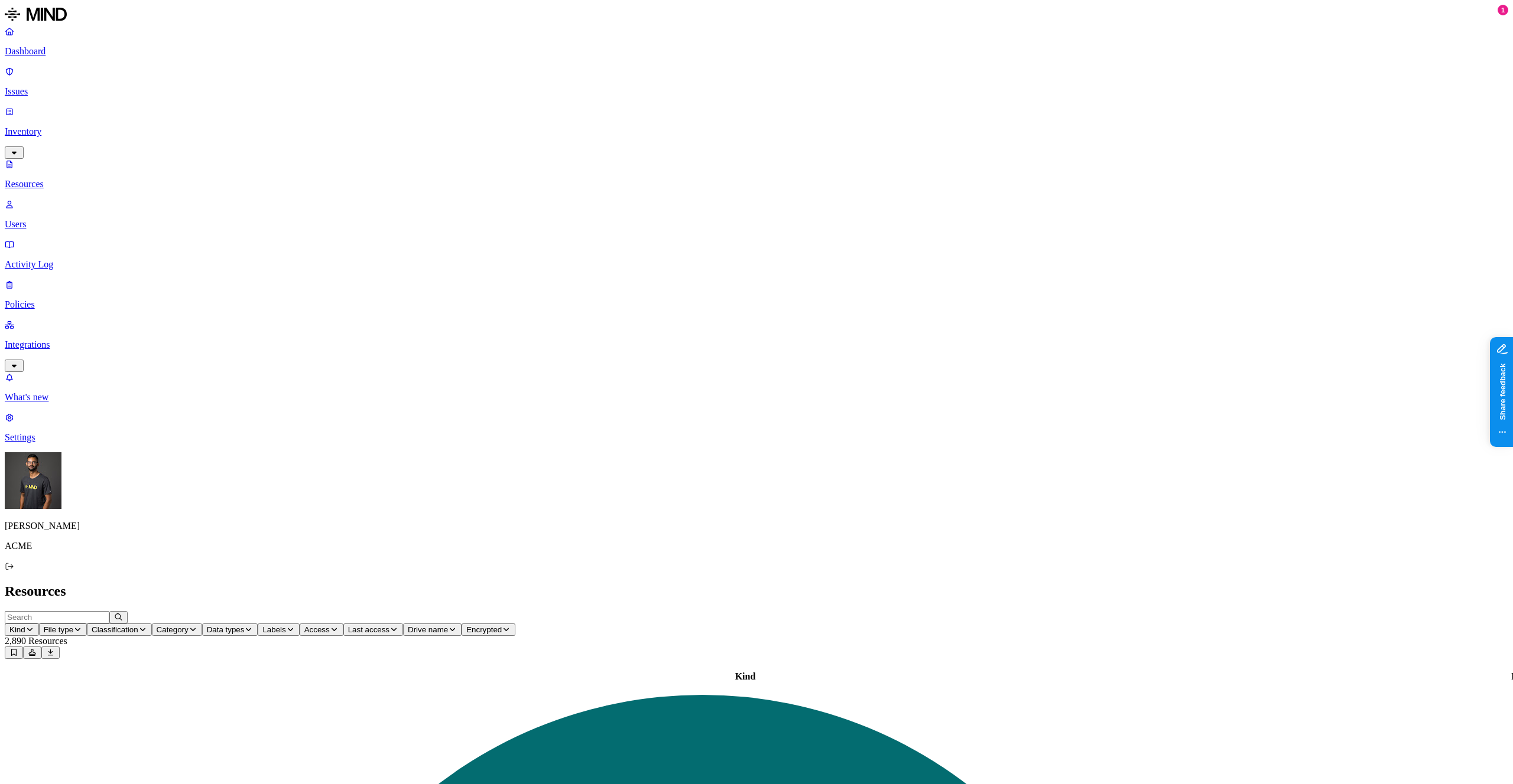
click at [33, 340] on p "Integrations" at bounding box center [756, 345] width 1503 height 11
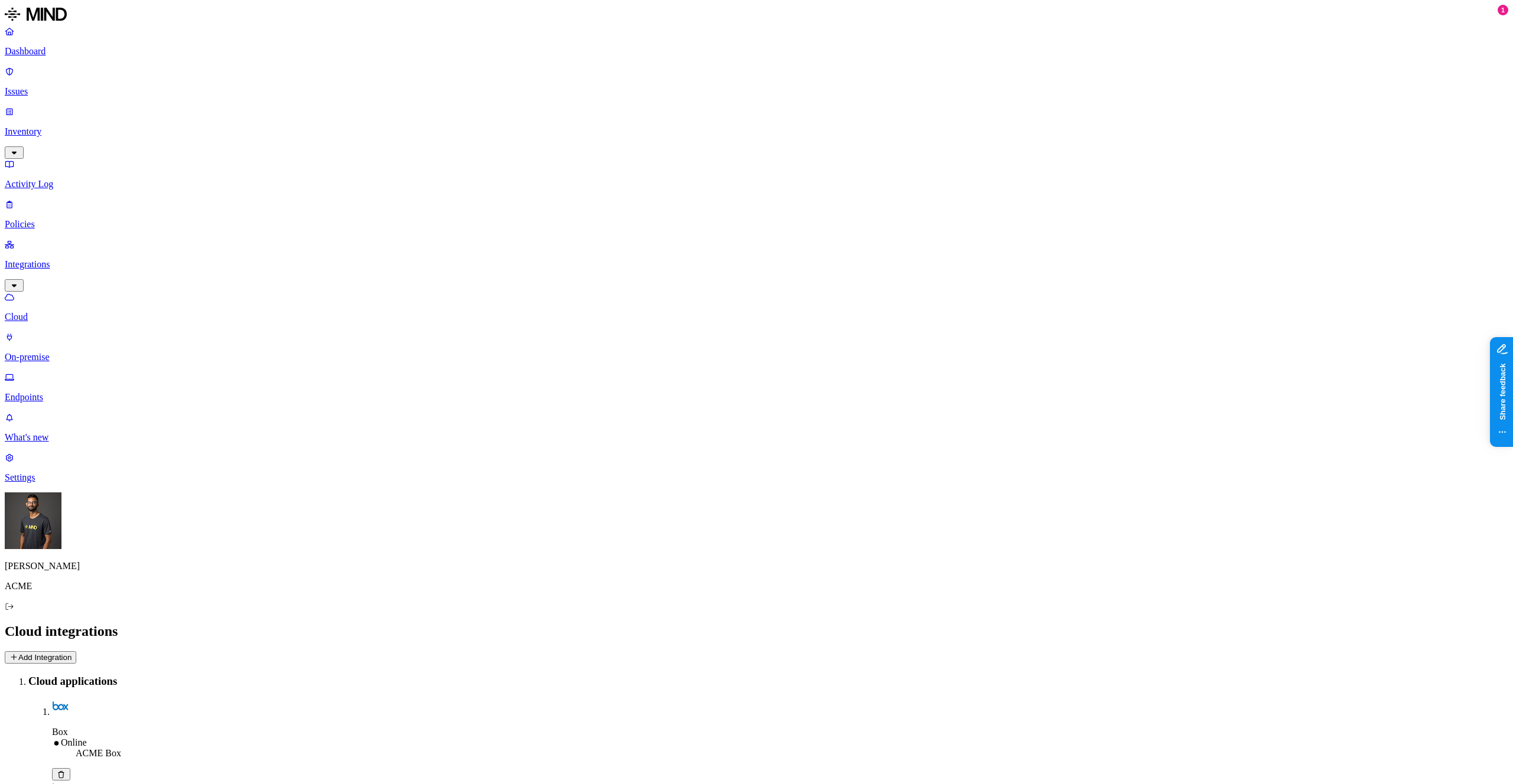
click at [57, 392] on p "Endpoints" at bounding box center [756, 397] width 1503 height 11
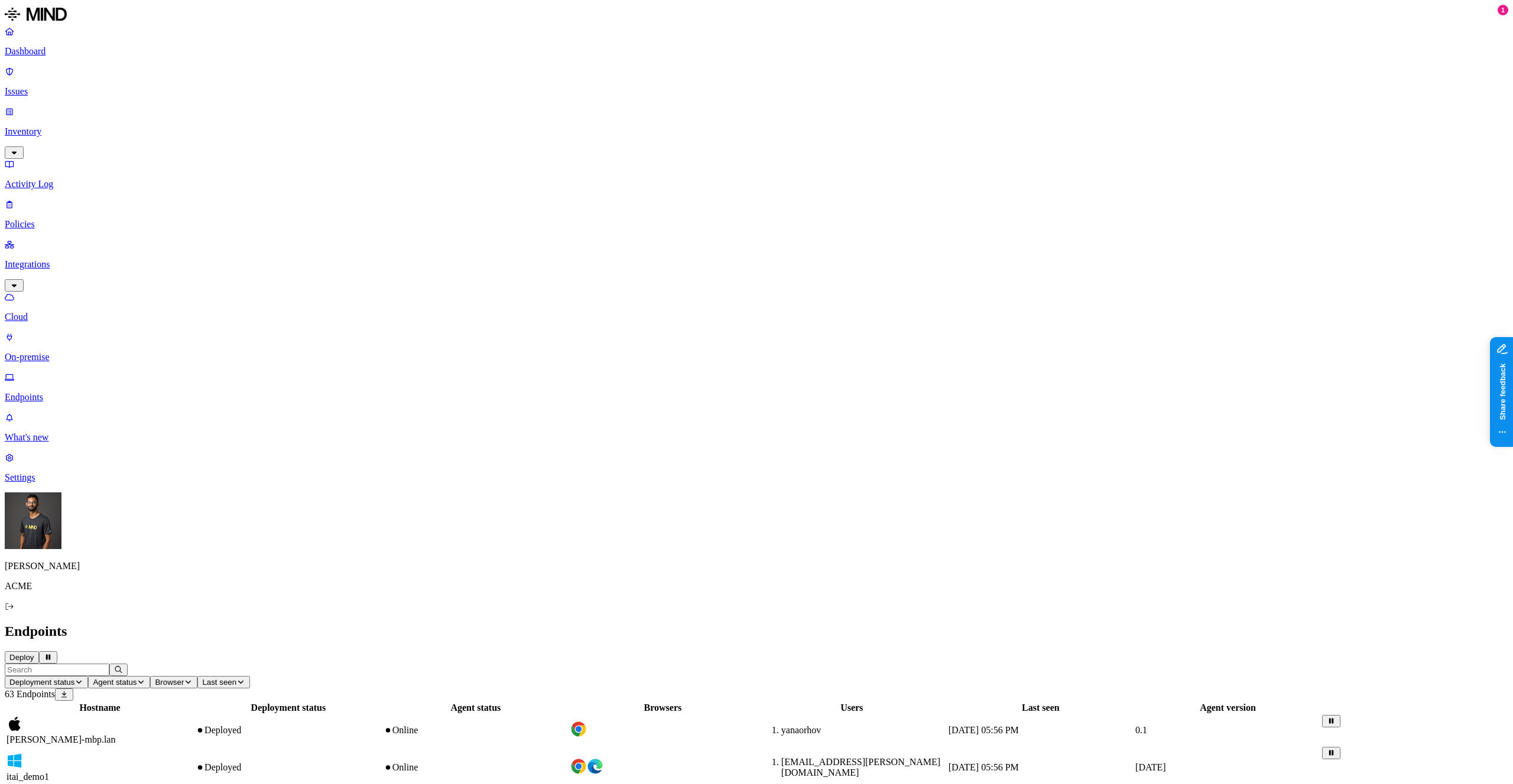
click at [1185, 664] on header "Deployment status Agent status Browser Last seen 63 Endpoints" at bounding box center [756, 683] width 1503 height 37
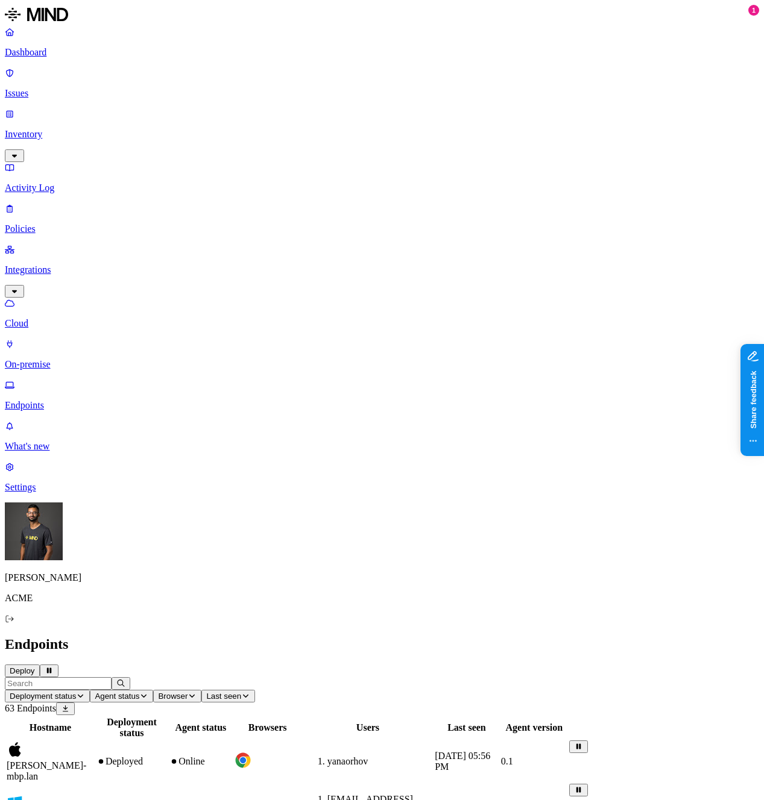
click at [76, 692] on span "Deployment status" at bounding box center [43, 696] width 66 height 9
click at [315, 109] on div "Deployed" at bounding box center [325, 106] width 118 height 22
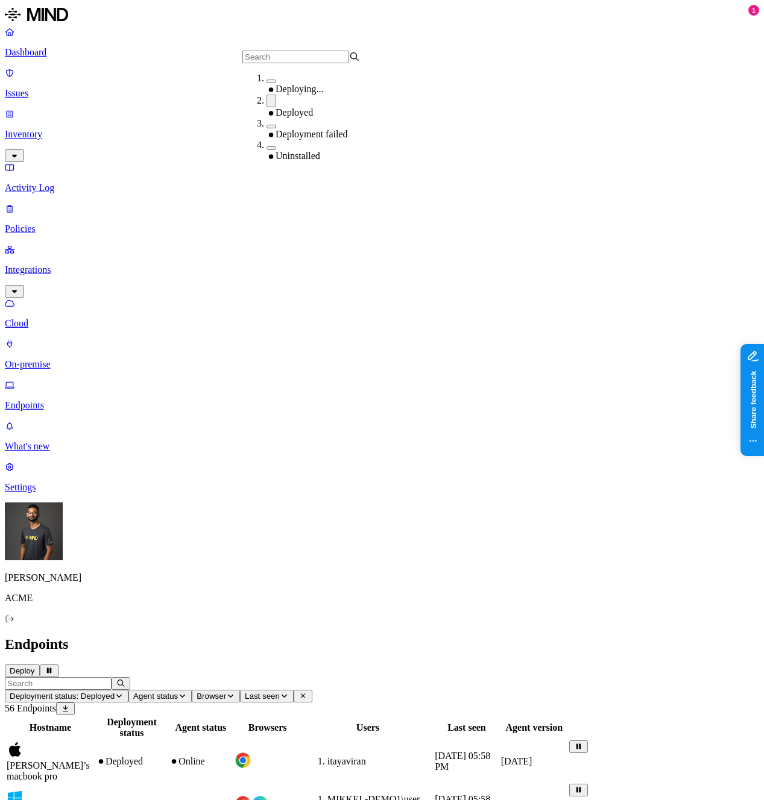
click at [266, 83] on button "button" at bounding box center [271, 82] width 10 height 4
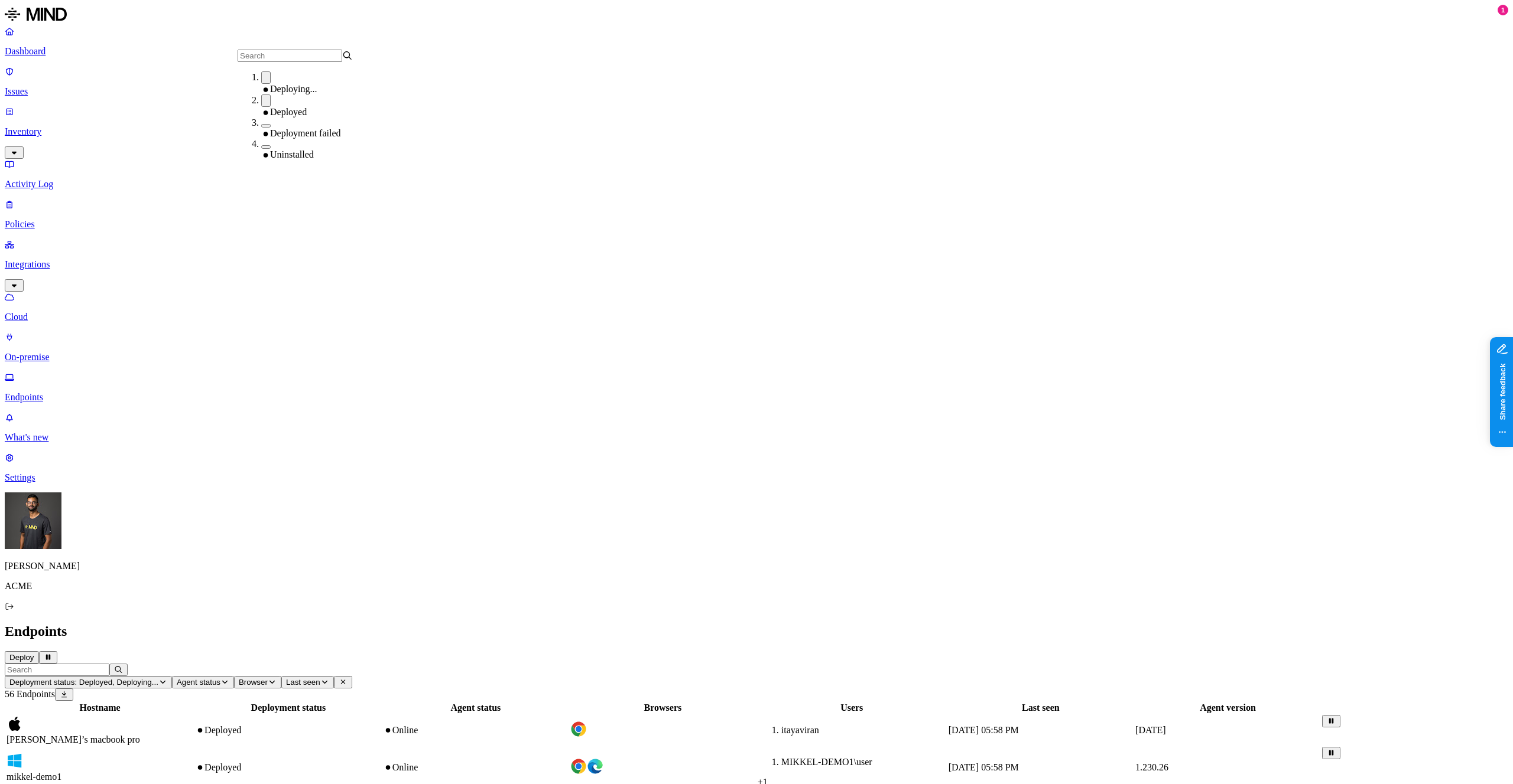
type button "on"
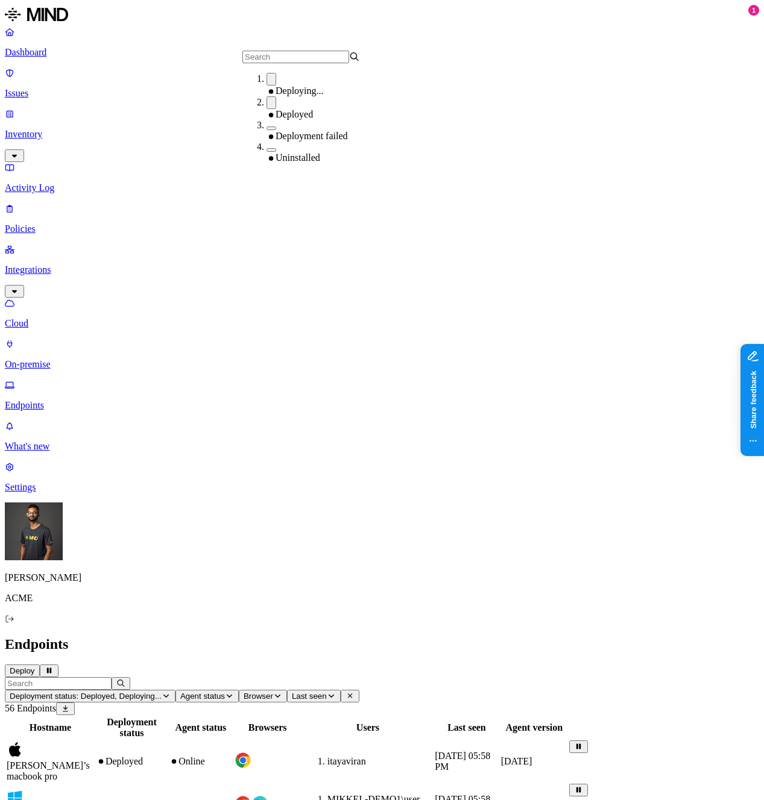
click at [266, 128] on button "button" at bounding box center [271, 129] width 10 height 4
click at [359, 637] on div "Endpoints Deploy" at bounding box center [382, 657] width 754 height 41
